Goal: Task Accomplishment & Management: Complete application form

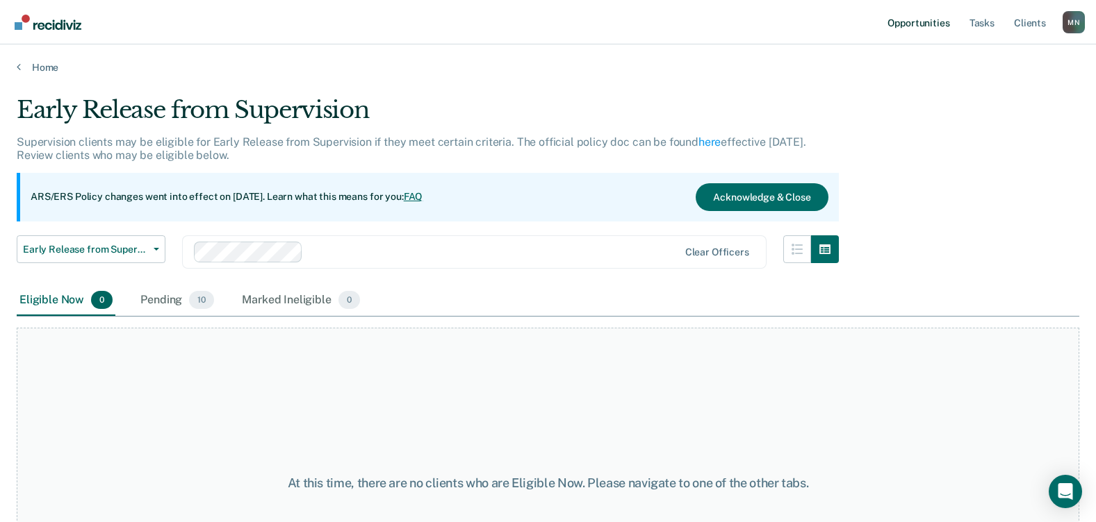
click at [918, 21] on link "Opportunities" at bounding box center [917, 22] width 67 height 44
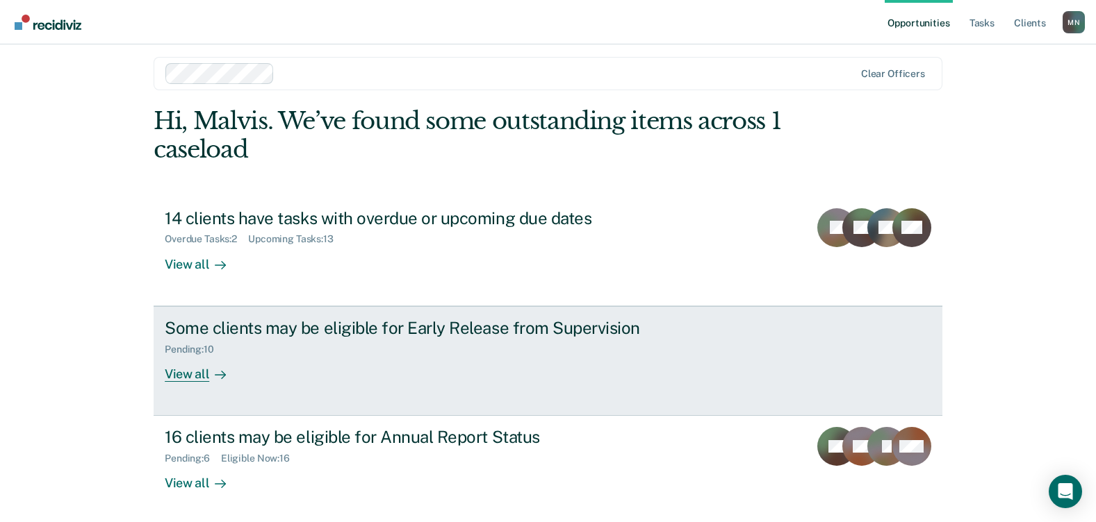
scroll to position [13, 0]
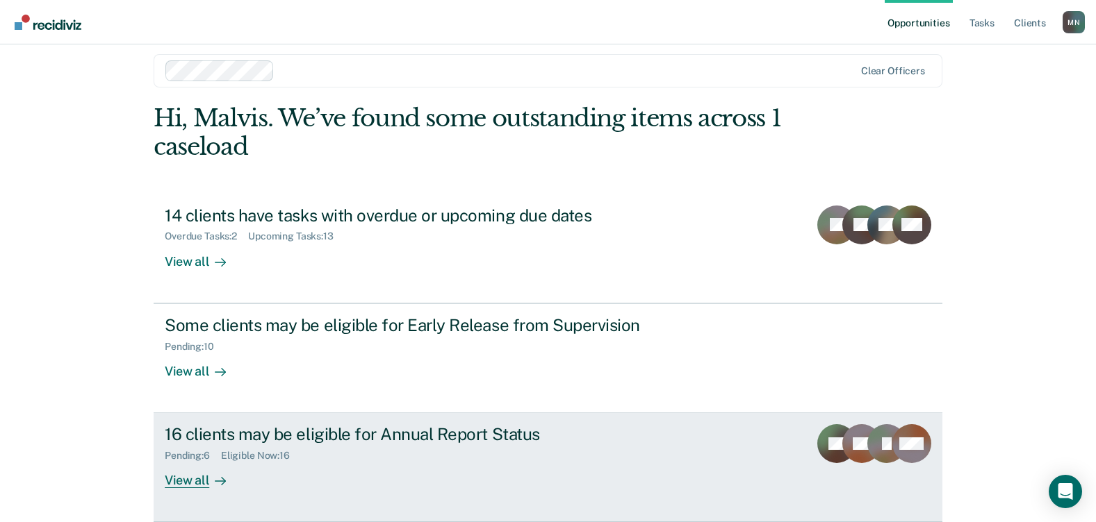
click at [335, 438] on div "16 clients may be eligible for Annual Report Status" at bounding box center [409, 434] width 488 height 20
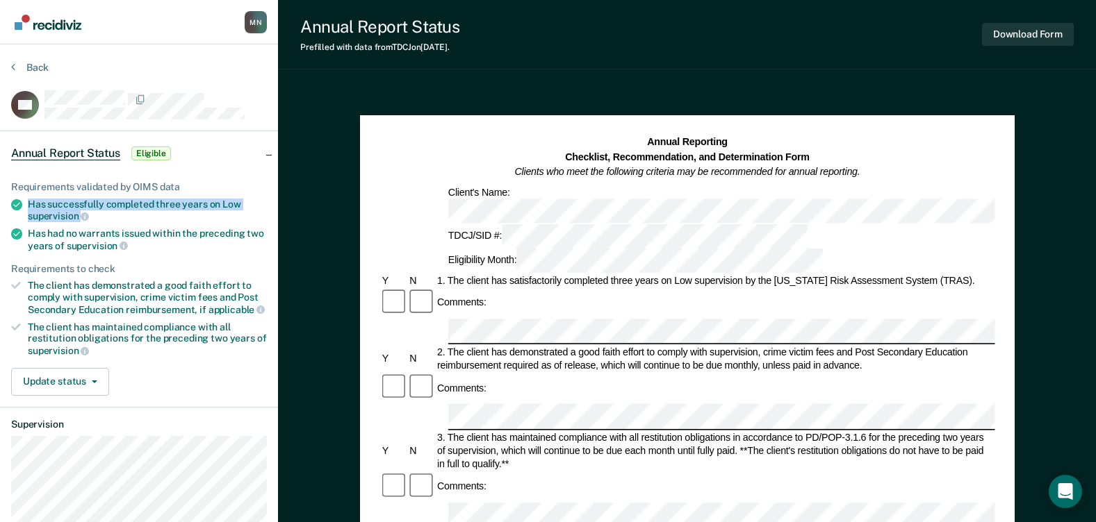
drag, startPoint x: 29, startPoint y: 204, endPoint x: 93, endPoint y: 213, distance: 64.5
click at [93, 213] on div "Has successfully completed three years on Low supervision" at bounding box center [147, 211] width 239 height 24
copy div "Has successfully completed three years on Low supervision"
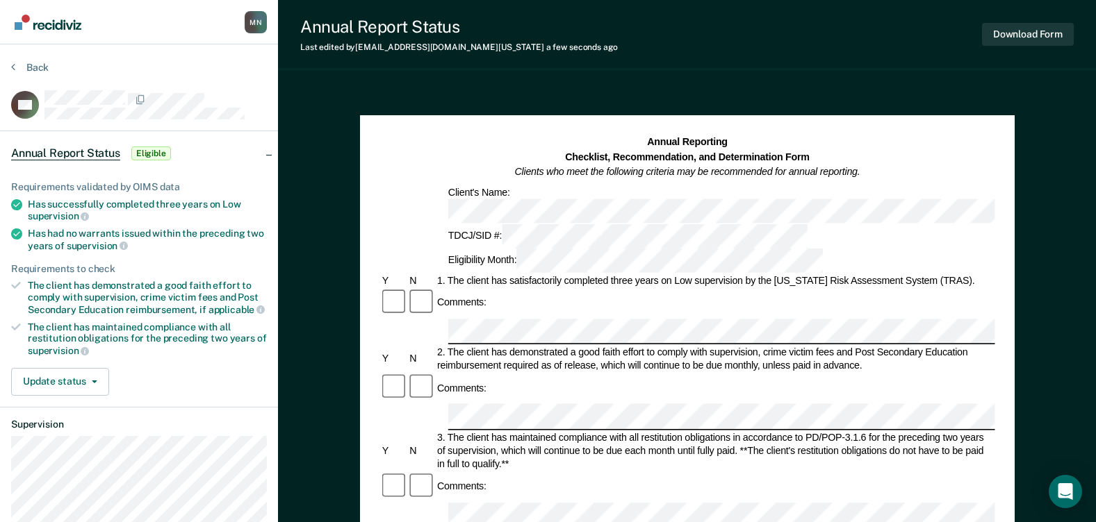
scroll to position [69, 0]
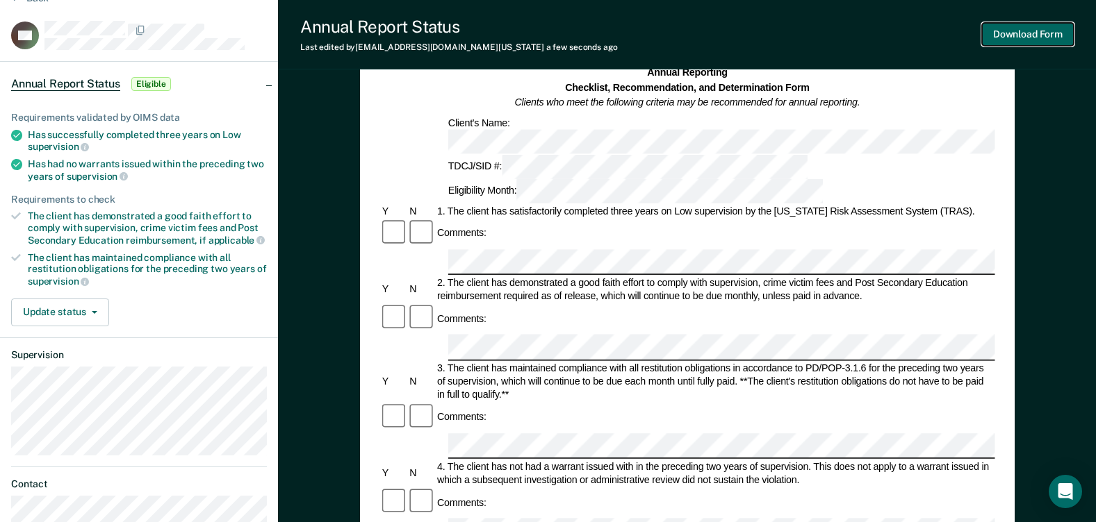
click at [1013, 31] on button "Download Form" at bounding box center [1028, 34] width 92 height 23
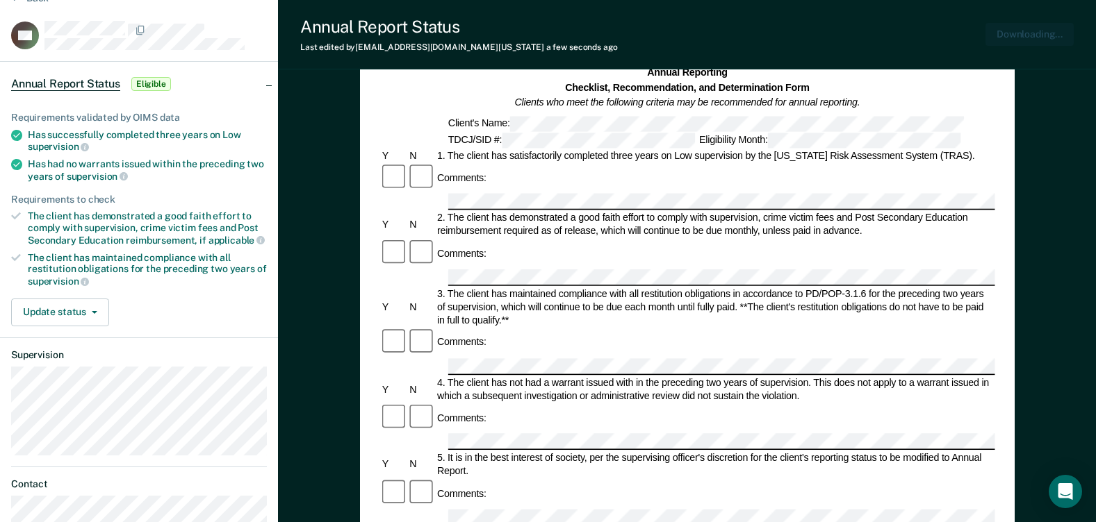
scroll to position [0, 0]
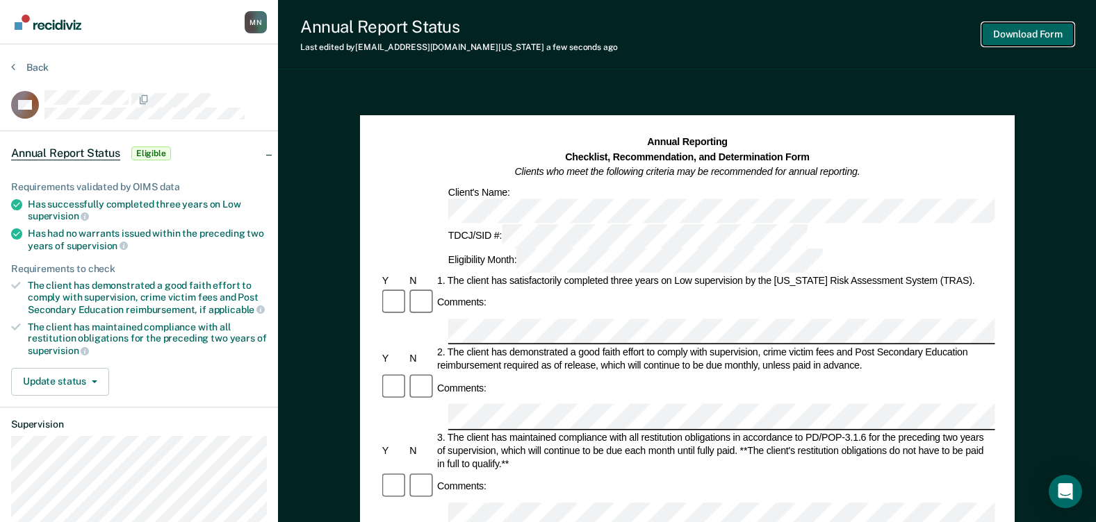
click at [1043, 32] on button "Download Form" at bounding box center [1028, 34] width 92 height 23
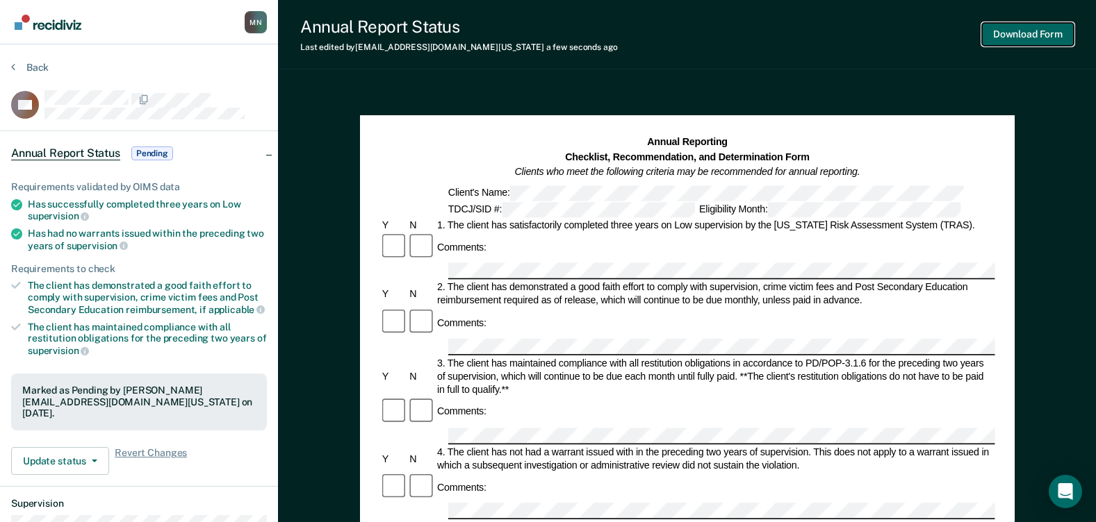
click at [1006, 27] on button "Download Form" at bounding box center [1028, 34] width 92 height 23
